Goal: Check status: Check status

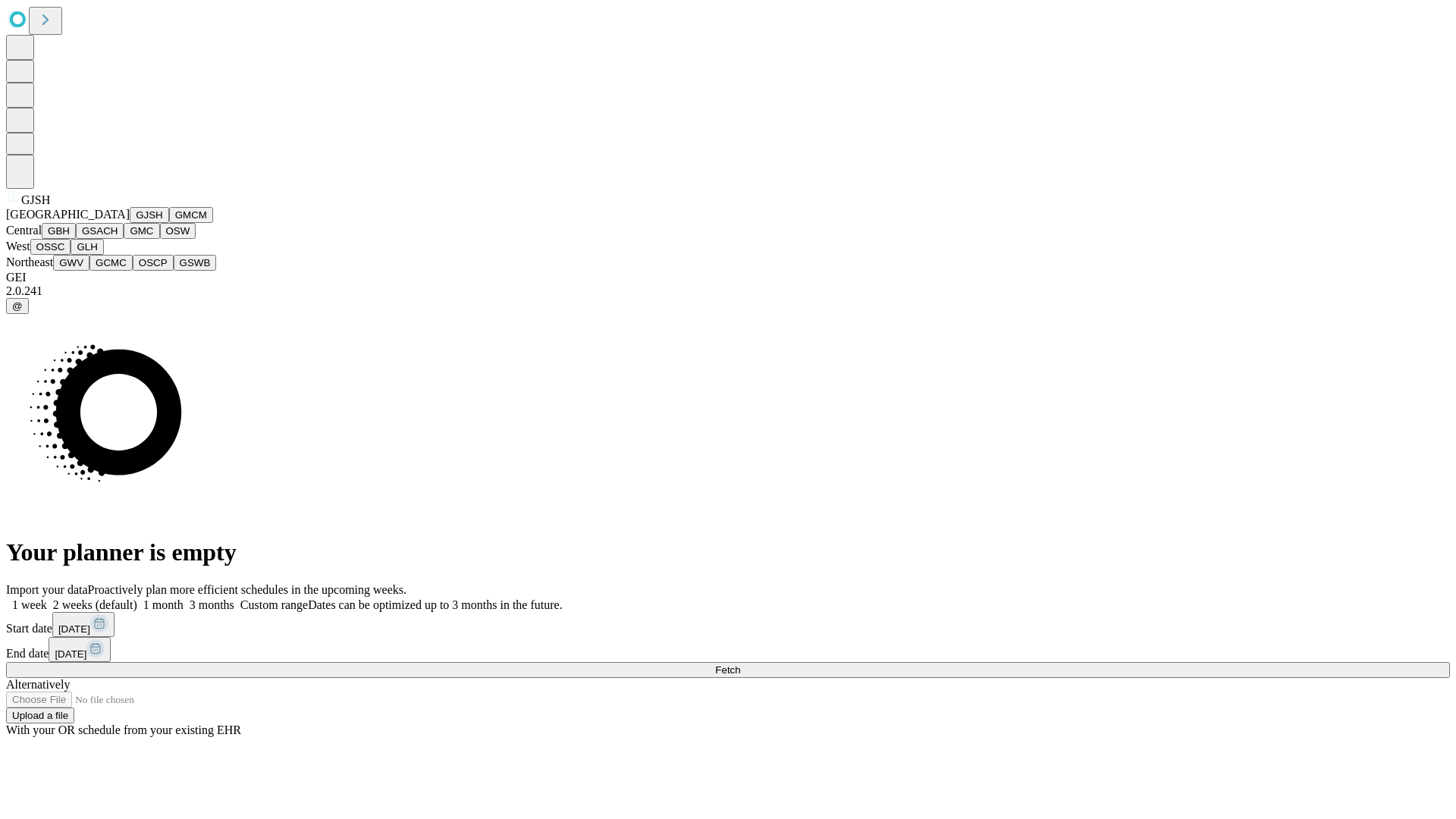
click at [130, 223] on button "GJSH" at bounding box center [150, 215] width 40 height 16
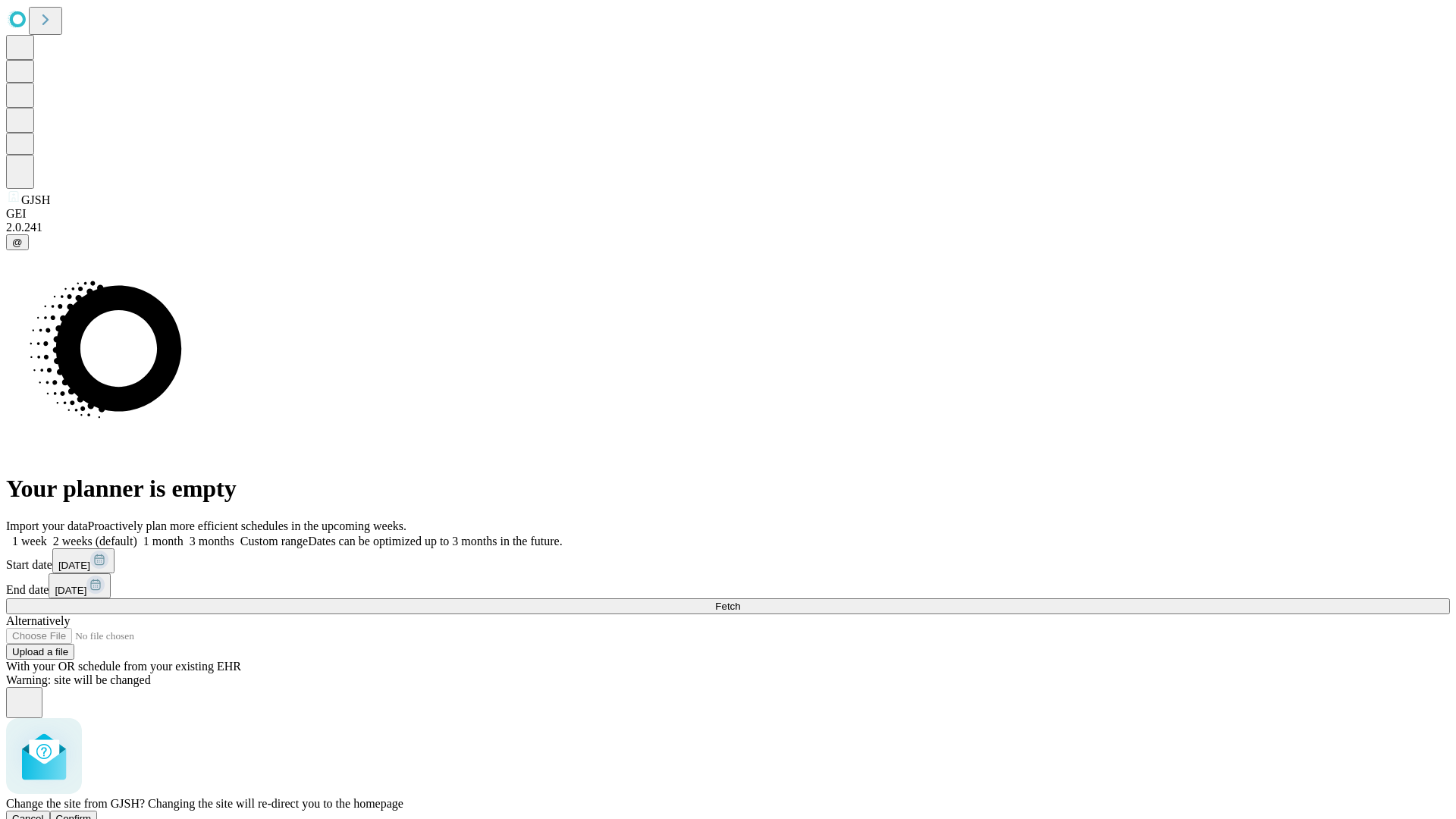
click at [92, 813] on span "Confirm" at bounding box center [73, 819] width 36 height 11
click at [47, 535] on label "1 week" at bounding box center [26, 541] width 41 height 13
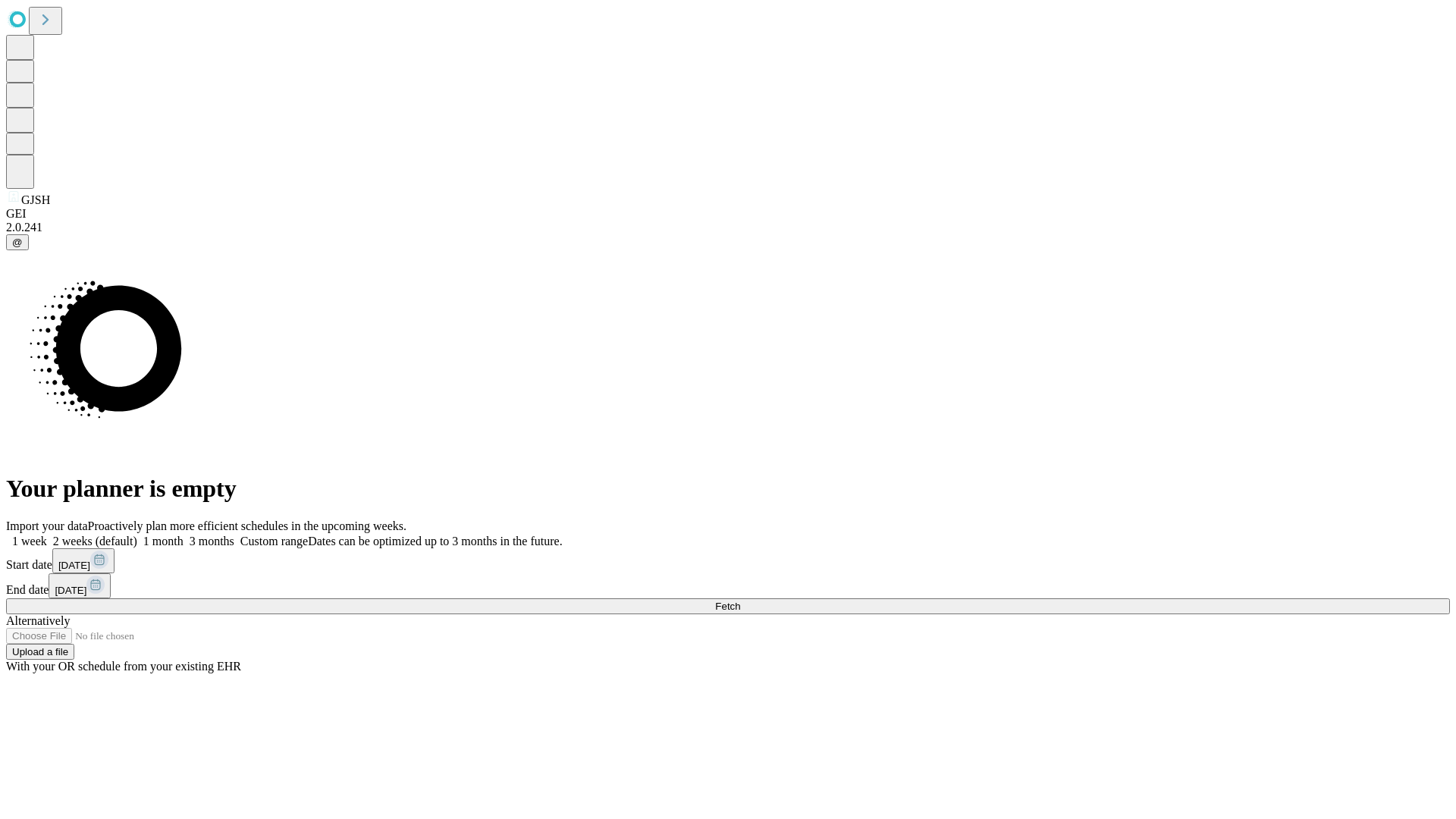
click at [740, 601] on span "Fetch" at bounding box center [727, 606] width 25 height 11
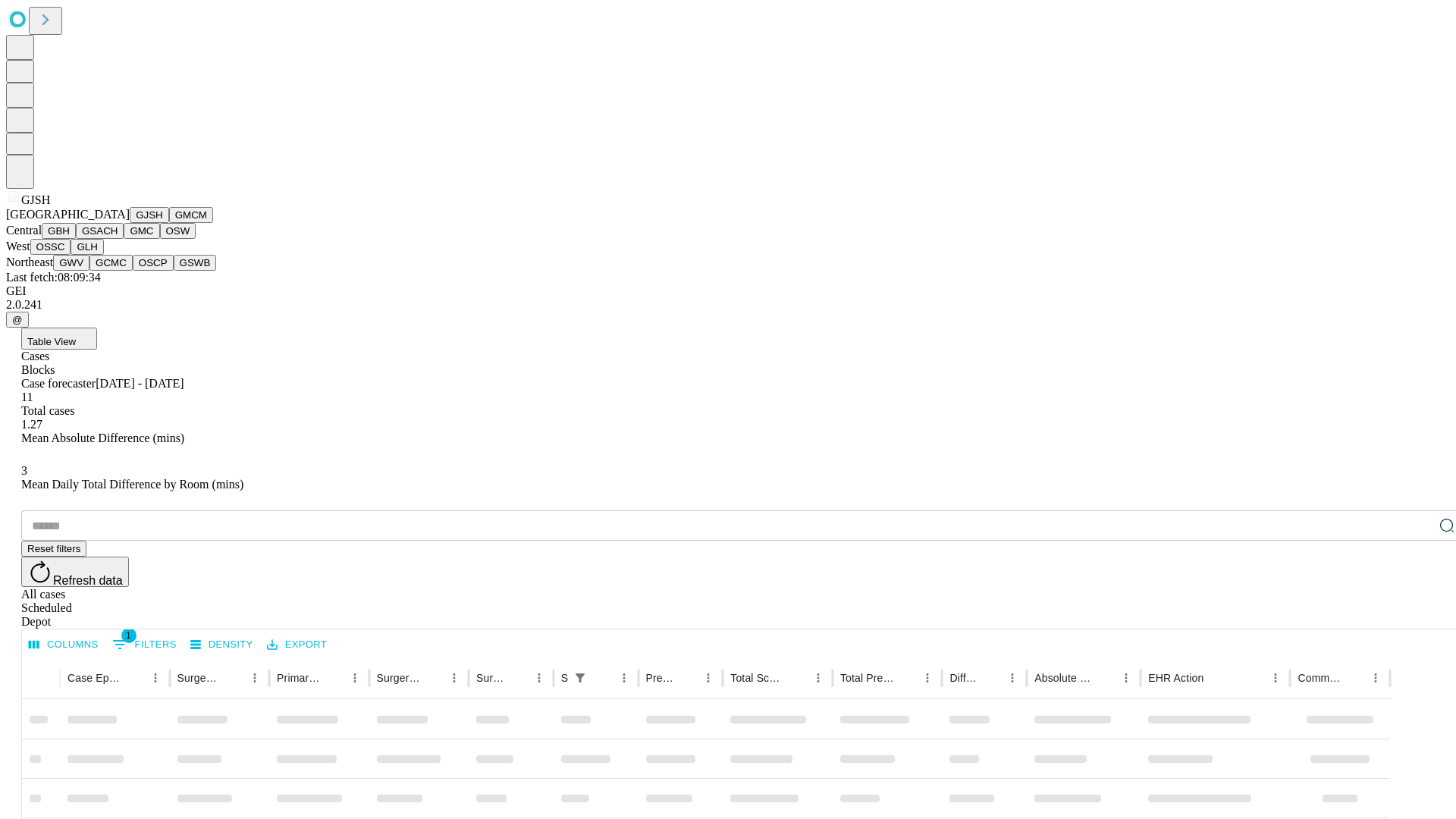
click at [169, 223] on button "GMCM" at bounding box center [190, 215] width 44 height 16
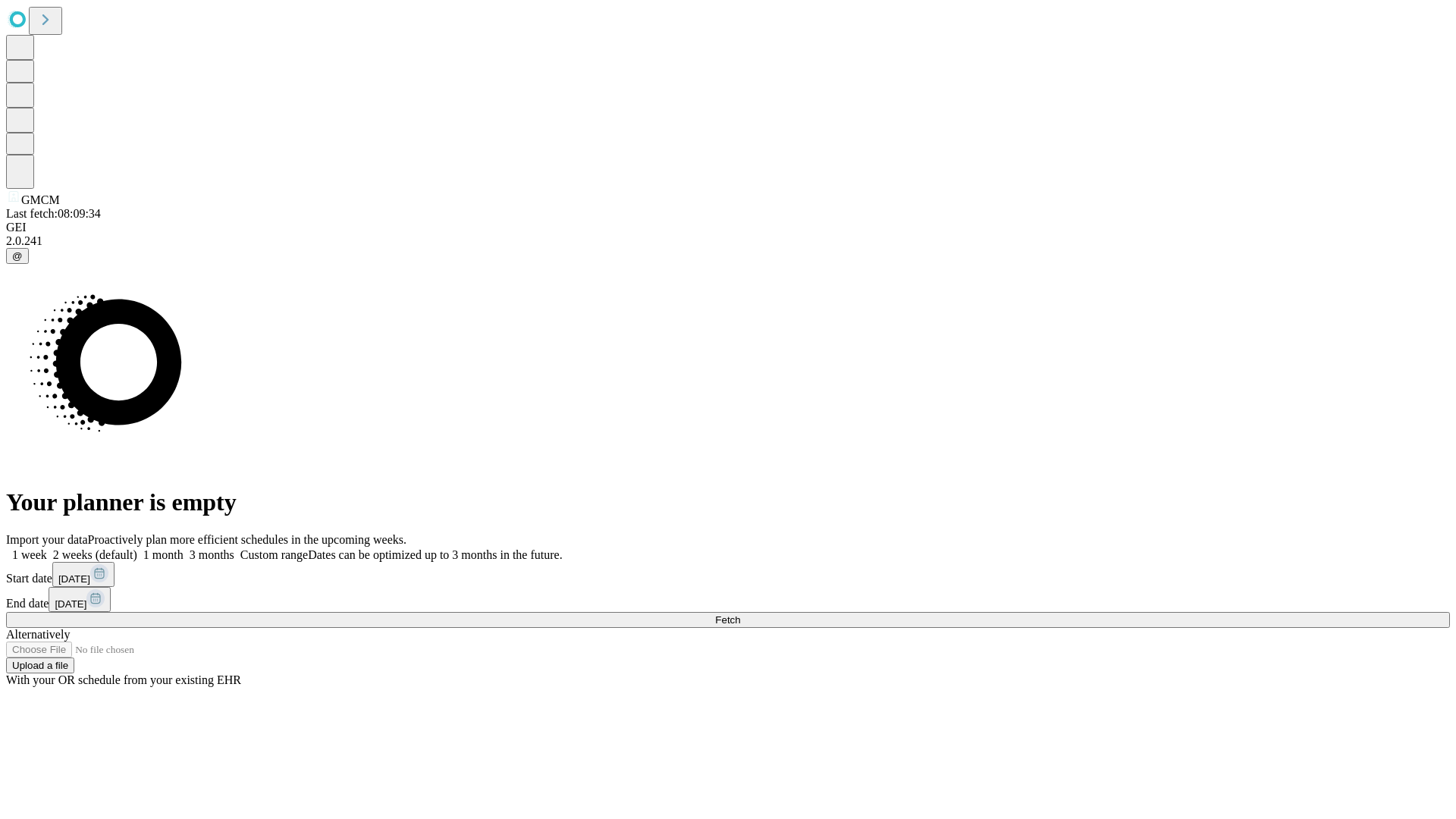
click at [47, 548] on label "1 week" at bounding box center [26, 554] width 41 height 13
click at [740, 614] on span "Fetch" at bounding box center [727, 620] width 25 height 11
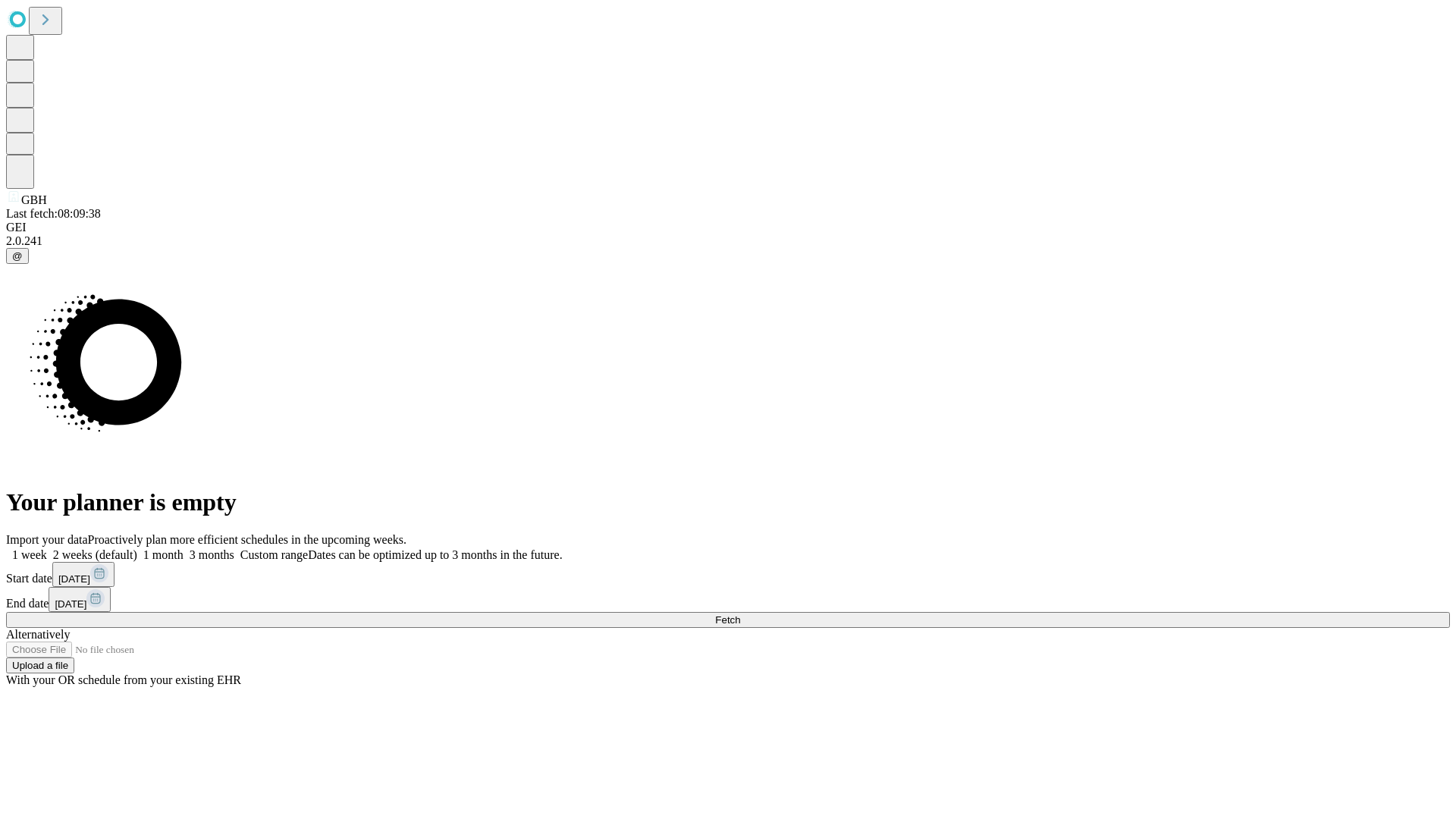
click at [47, 548] on label "1 week" at bounding box center [26, 554] width 41 height 13
click at [740, 614] on span "Fetch" at bounding box center [727, 620] width 25 height 11
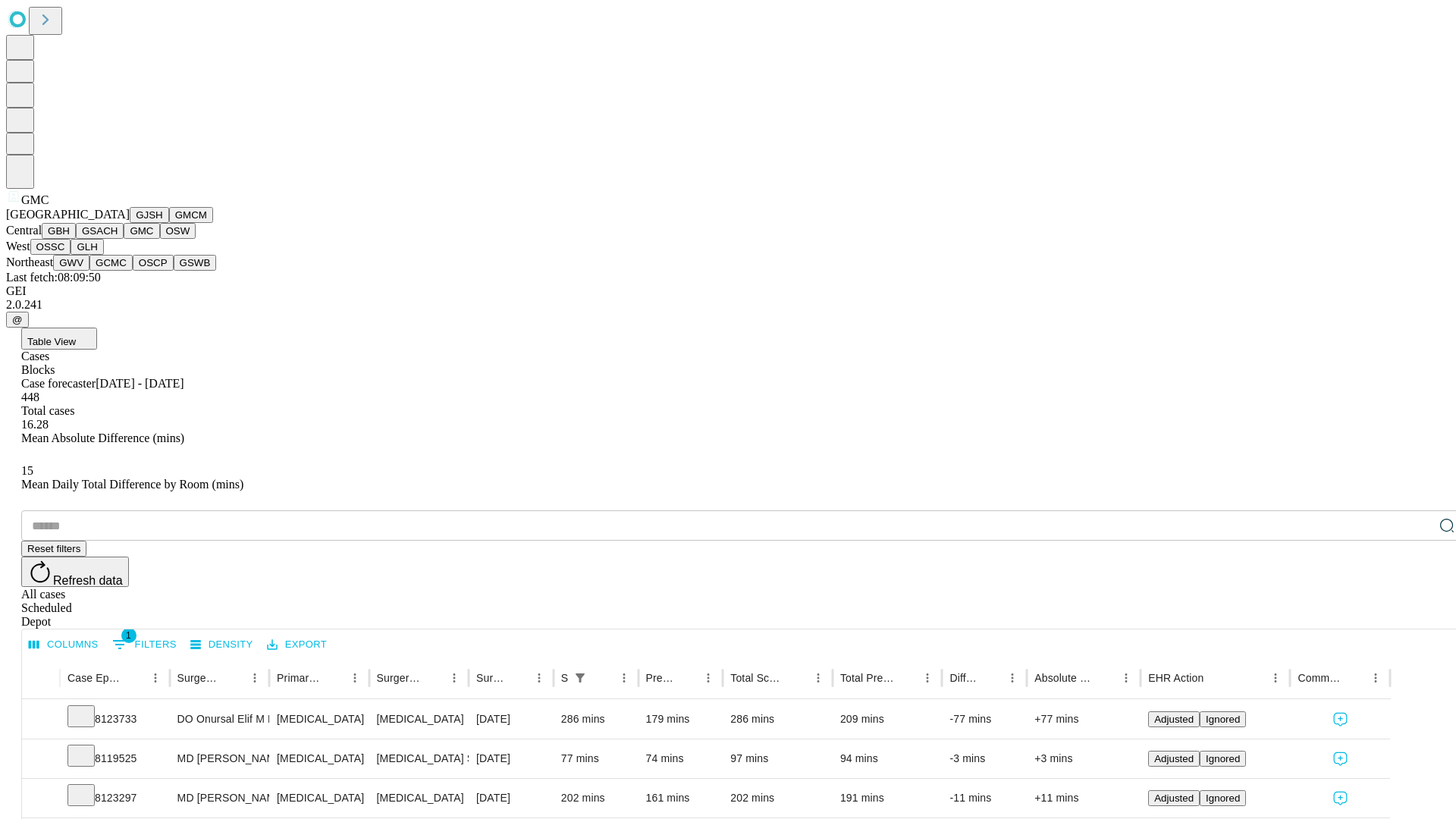
click at [160, 239] on button "OSW" at bounding box center [178, 231] width 37 height 16
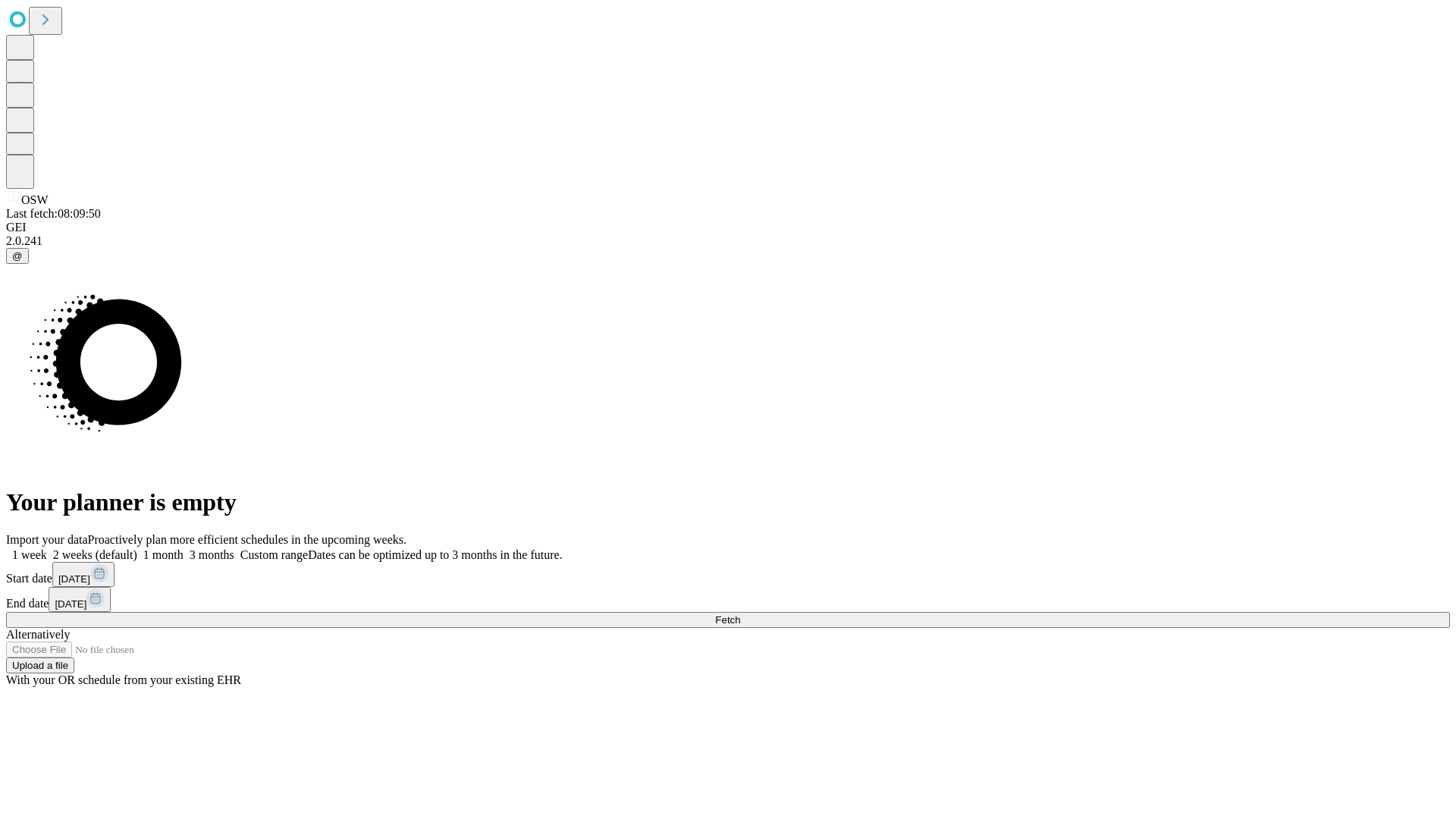
click at [740, 614] on span "Fetch" at bounding box center [727, 620] width 25 height 11
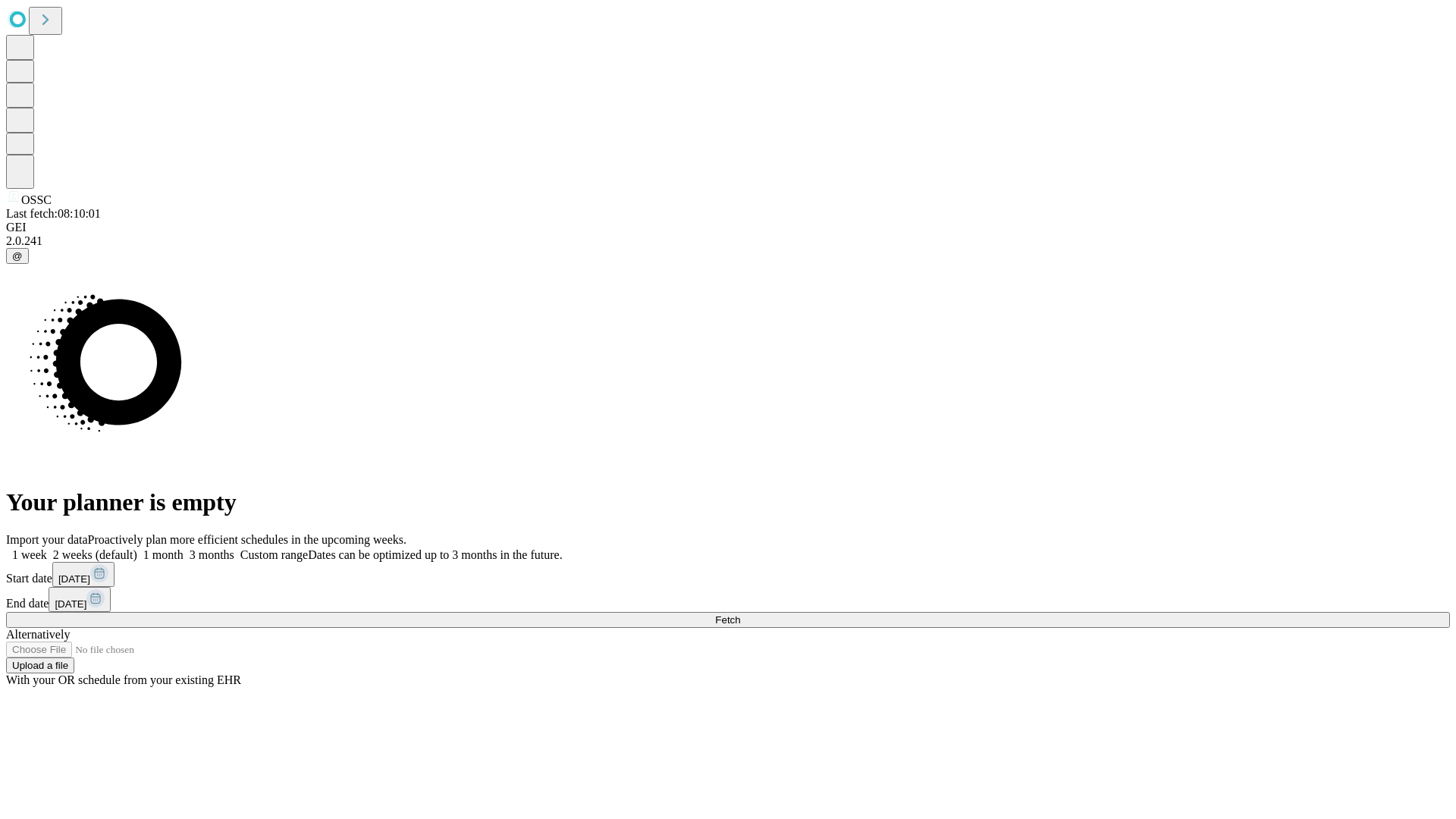
click at [740, 614] on span "Fetch" at bounding box center [727, 620] width 25 height 11
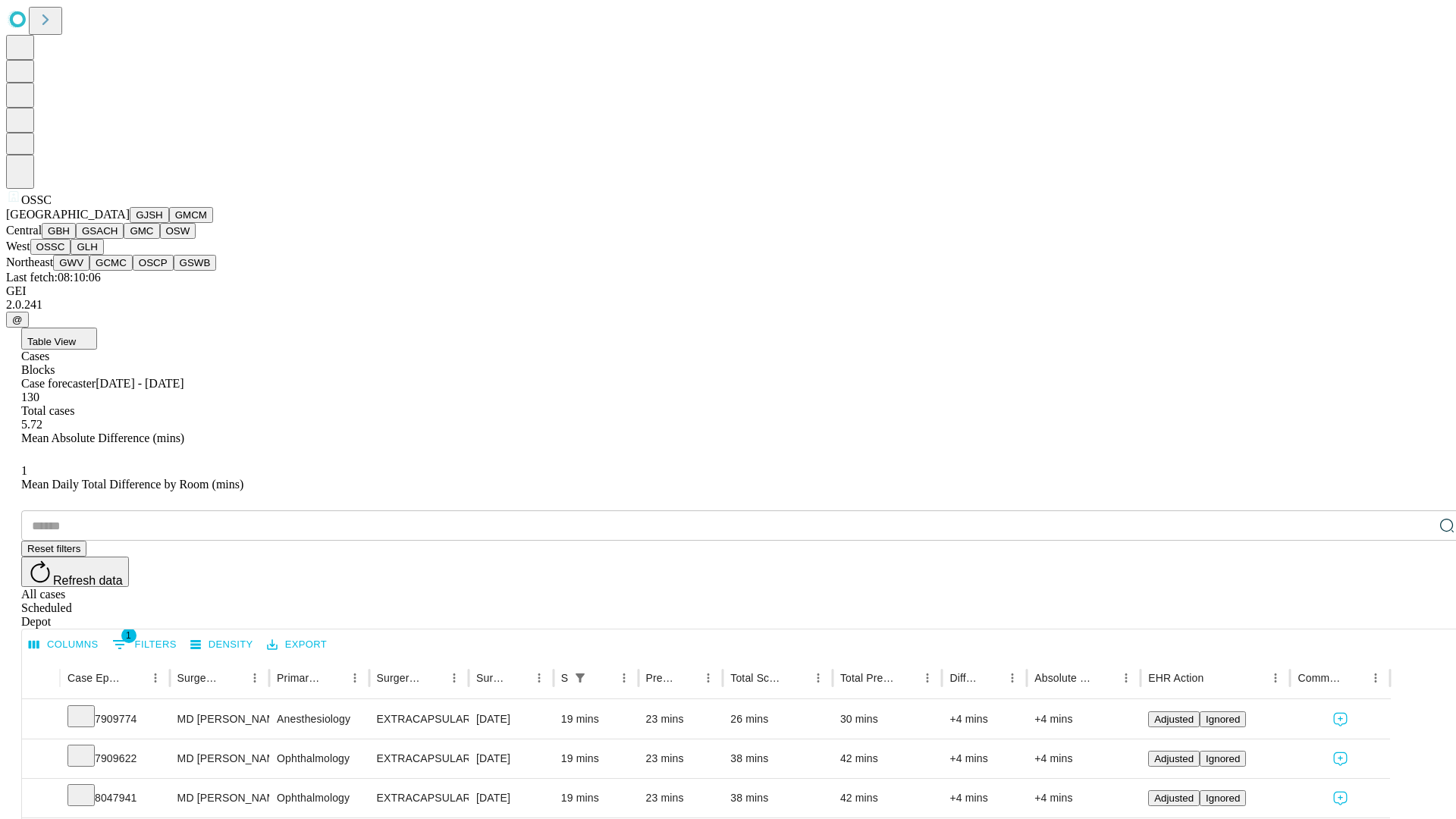
click at [103, 255] on button "GLH" at bounding box center [87, 247] width 33 height 16
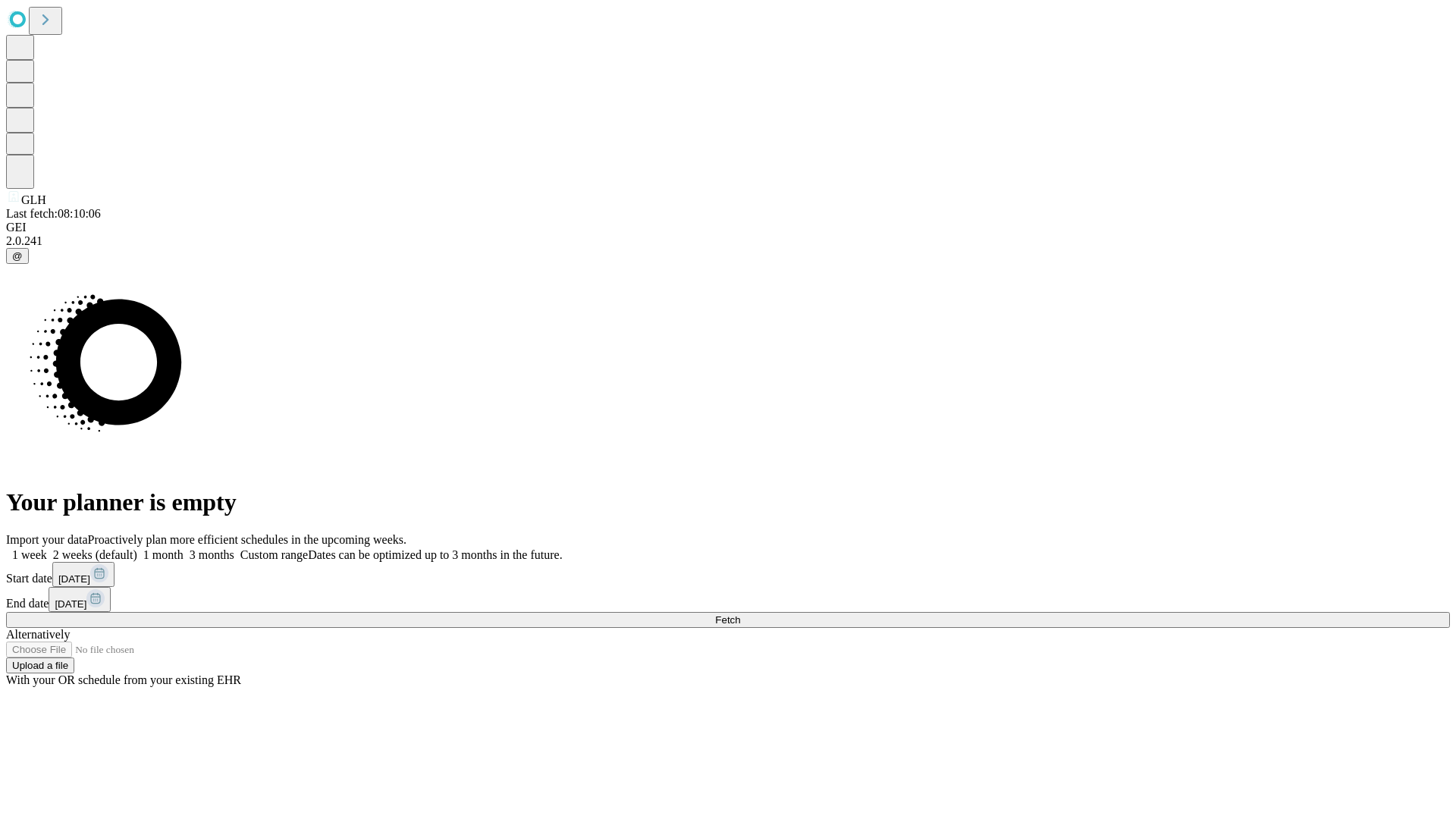
click at [47, 548] on label "1 week" at bounding box center [26, 554] width 41 height 13
click at [740, 614] on span "Fetch" at bounding box center [727, 620] width 25 height 11
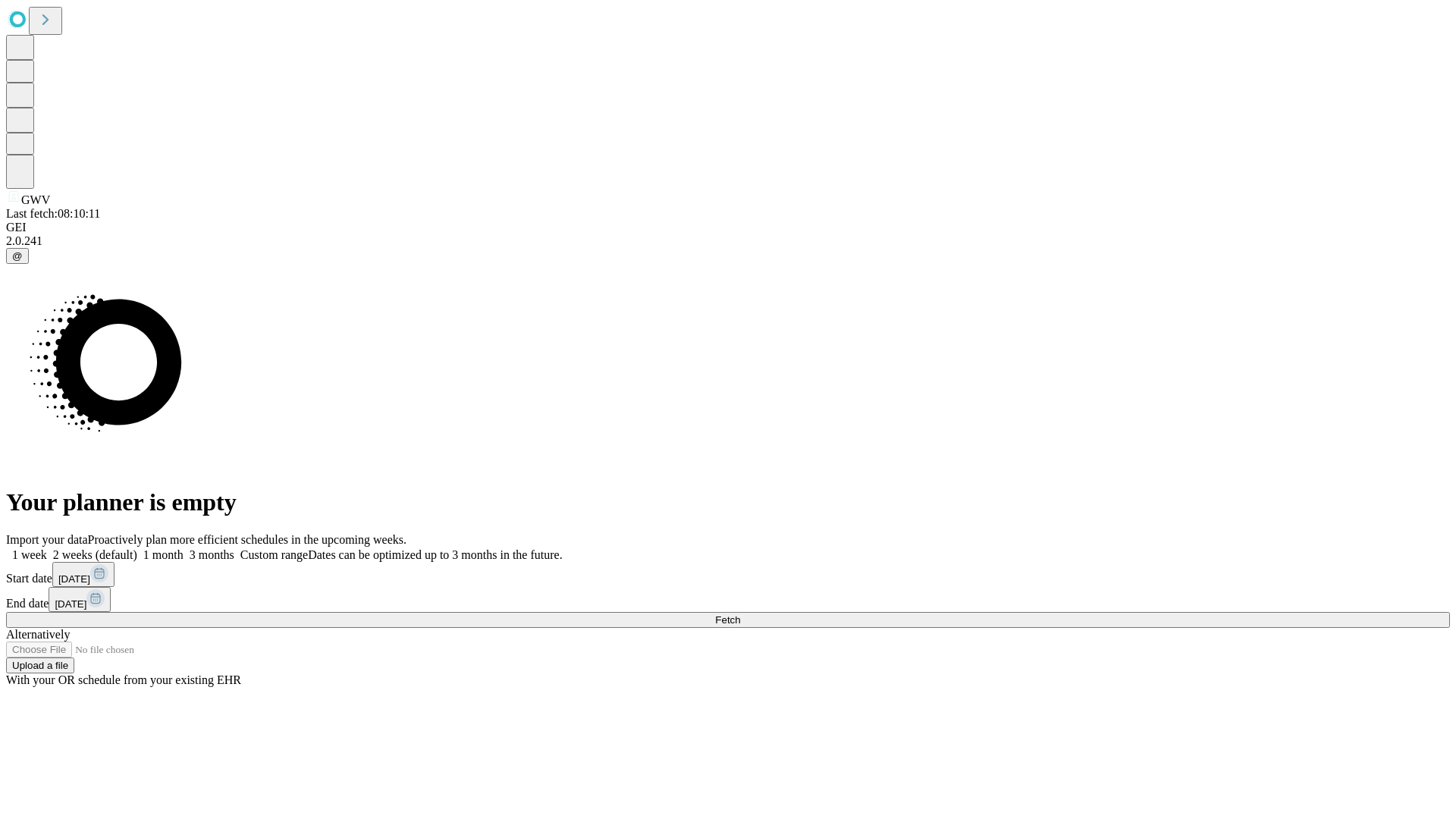
click at [47, 548] on label "1 week" at bounding box center [26, 554] width 41 height 13
click at [740, 614] on span "Fetch" at bounding box center [727, 620] width 25 height 11
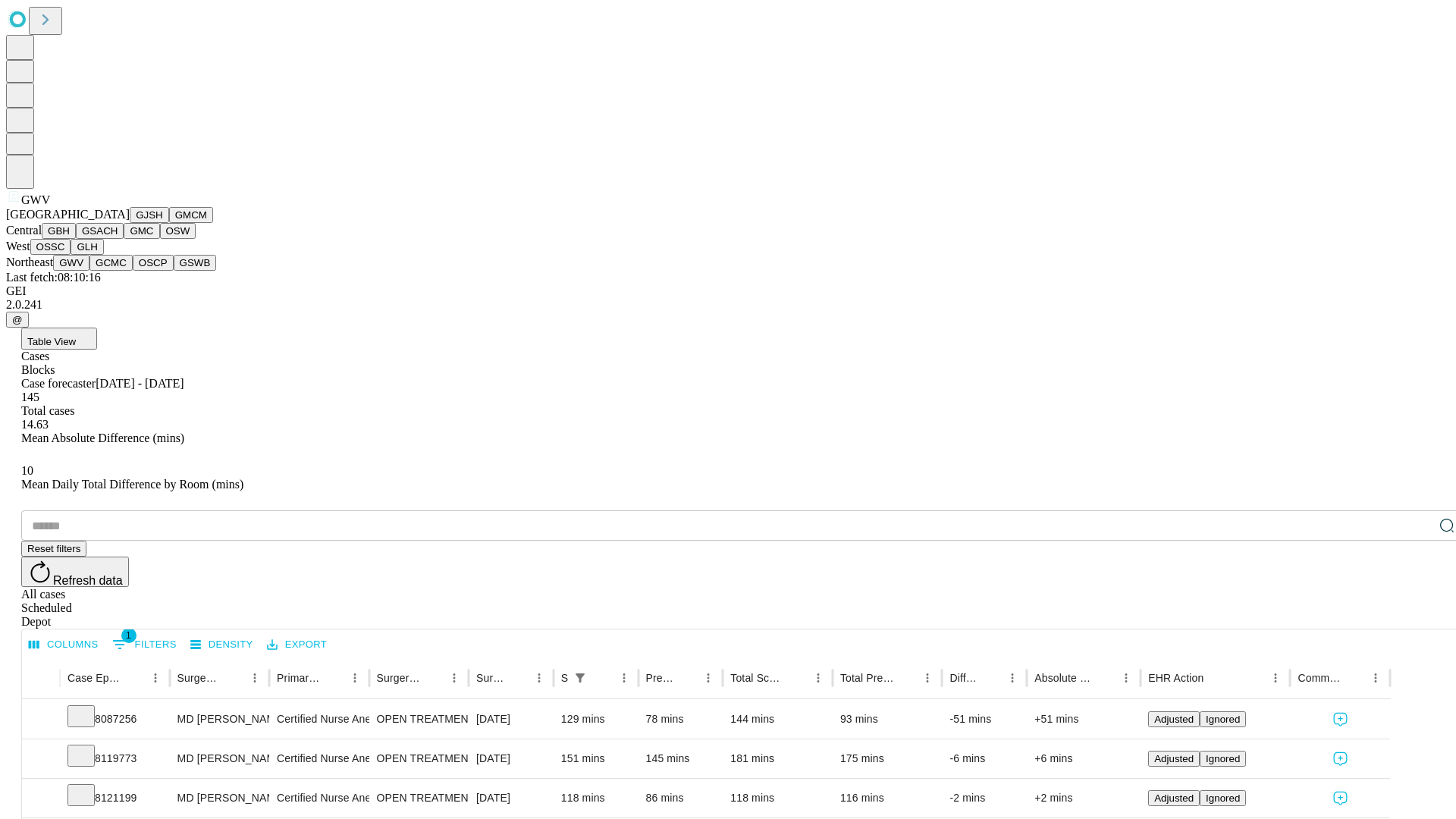
click at [118, 271] on button "GCMC" at bounding box center [111, 263] width 43 height 16
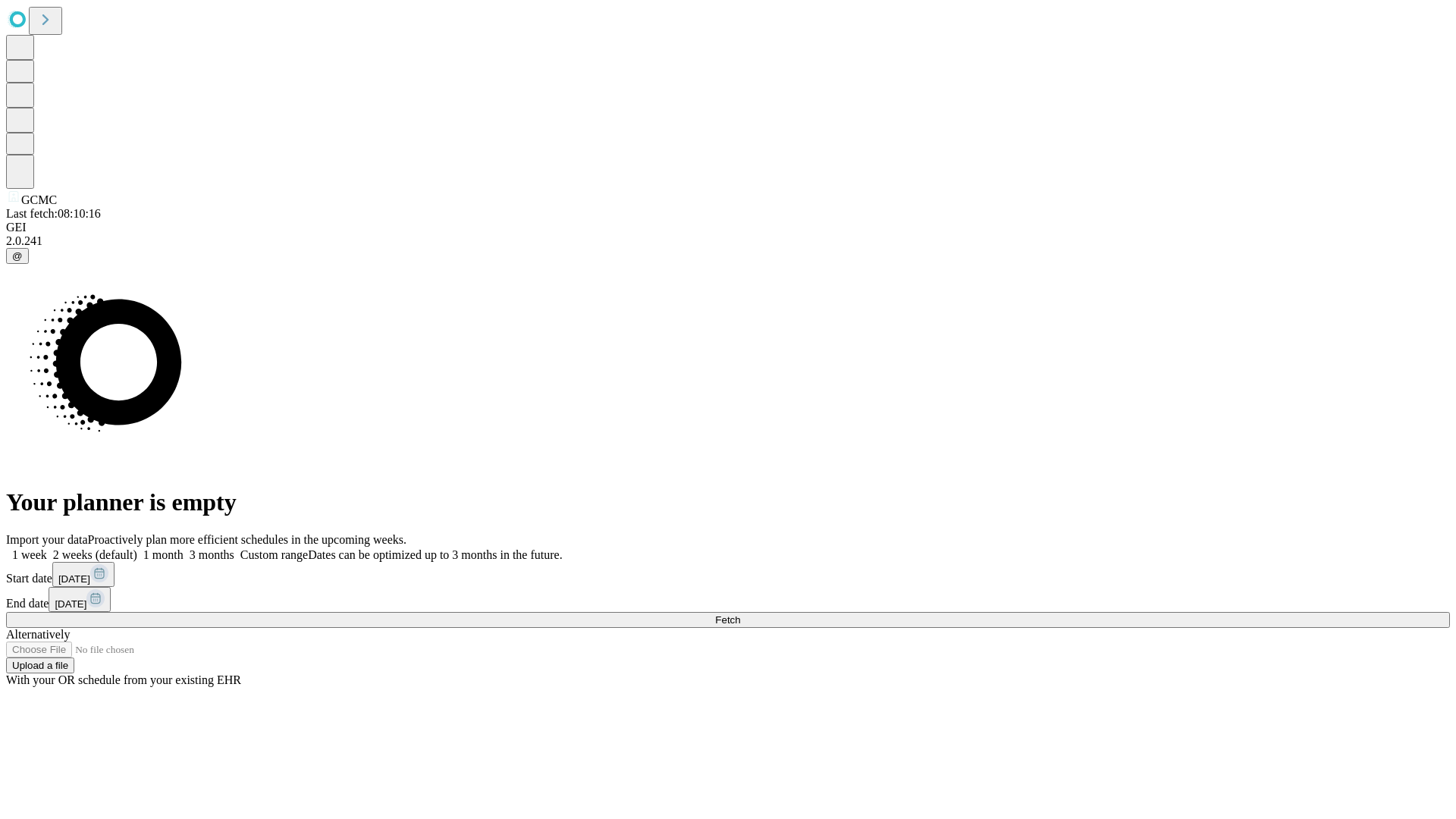
click at [47, 548] on label "1 week" at bounding box center [26, 554] width 41 height 13
click at [740, 614] on span "Fetch" at bounding box center [727, 620] width 25 height 11
